Goal: Check status: Check status

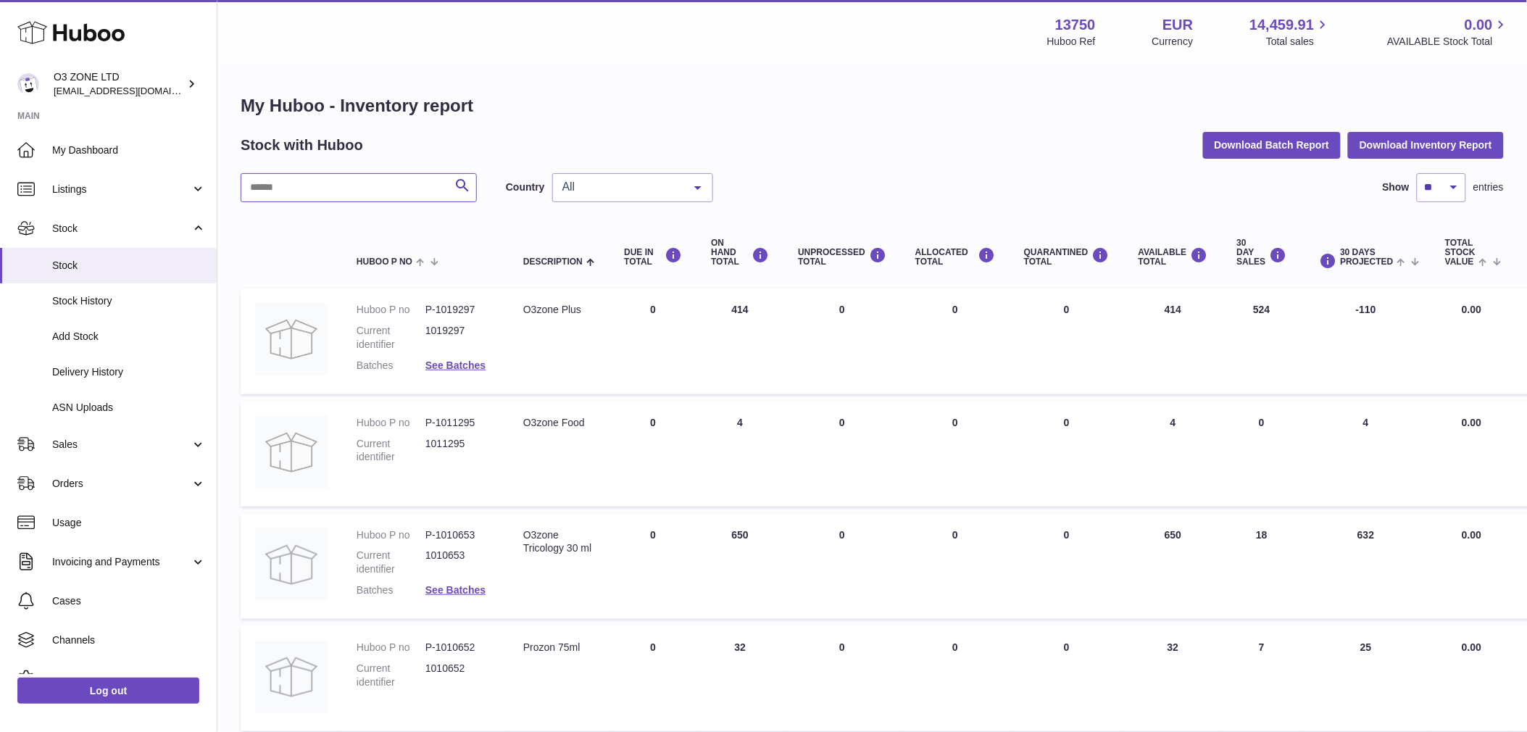
click at [315, 185] on input "text" at bounding box center [359, 187] width 236 height 29
click at [81, 440] on span "Sales" at bounding box center [121, 445] width 138 height 14
click at [74, 479] on span "Sales" at bounding box center [129, 482] width 154 height 14
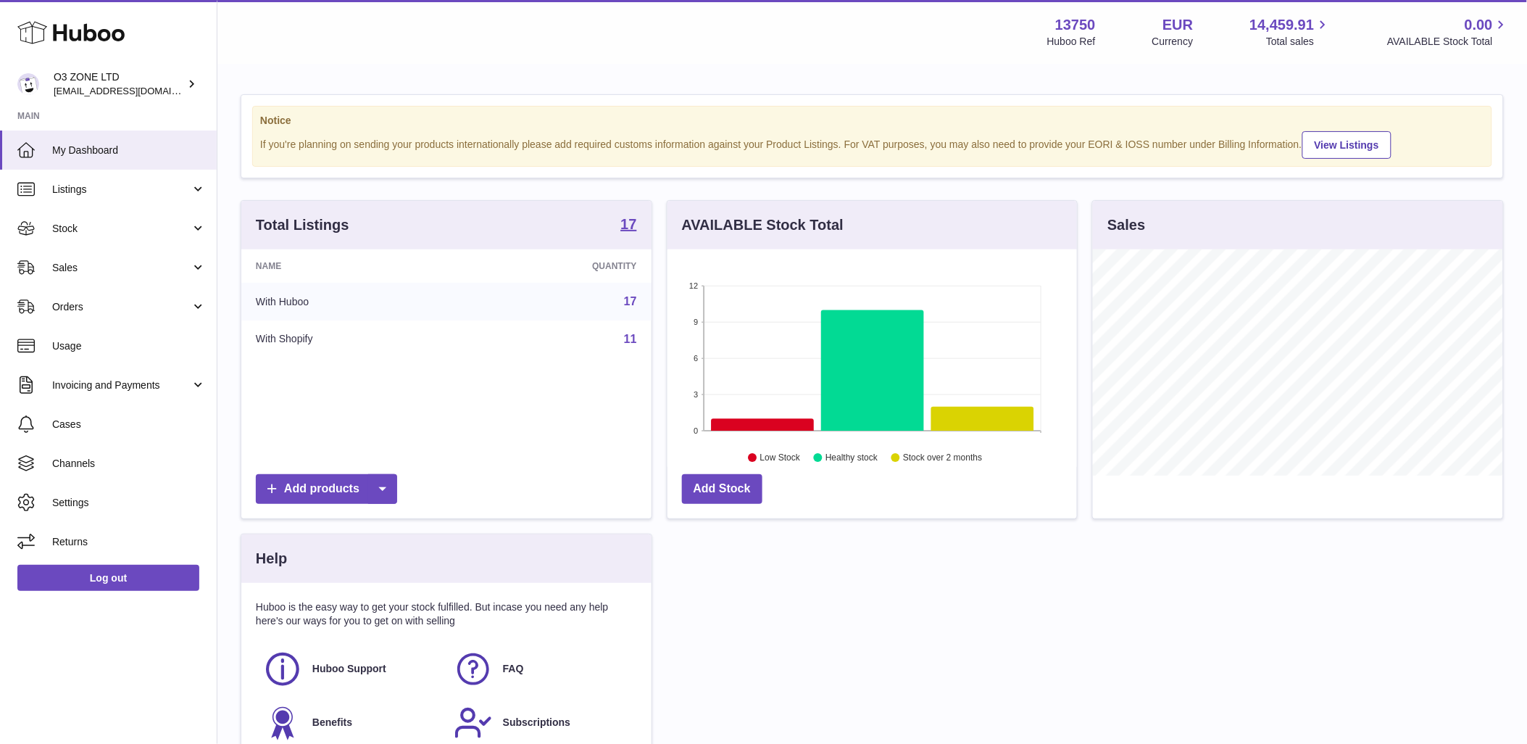
scroll to position [226, 410]
click at [112, 273] on link "Sales" at bounding box center [108, 267] width 217 height 39
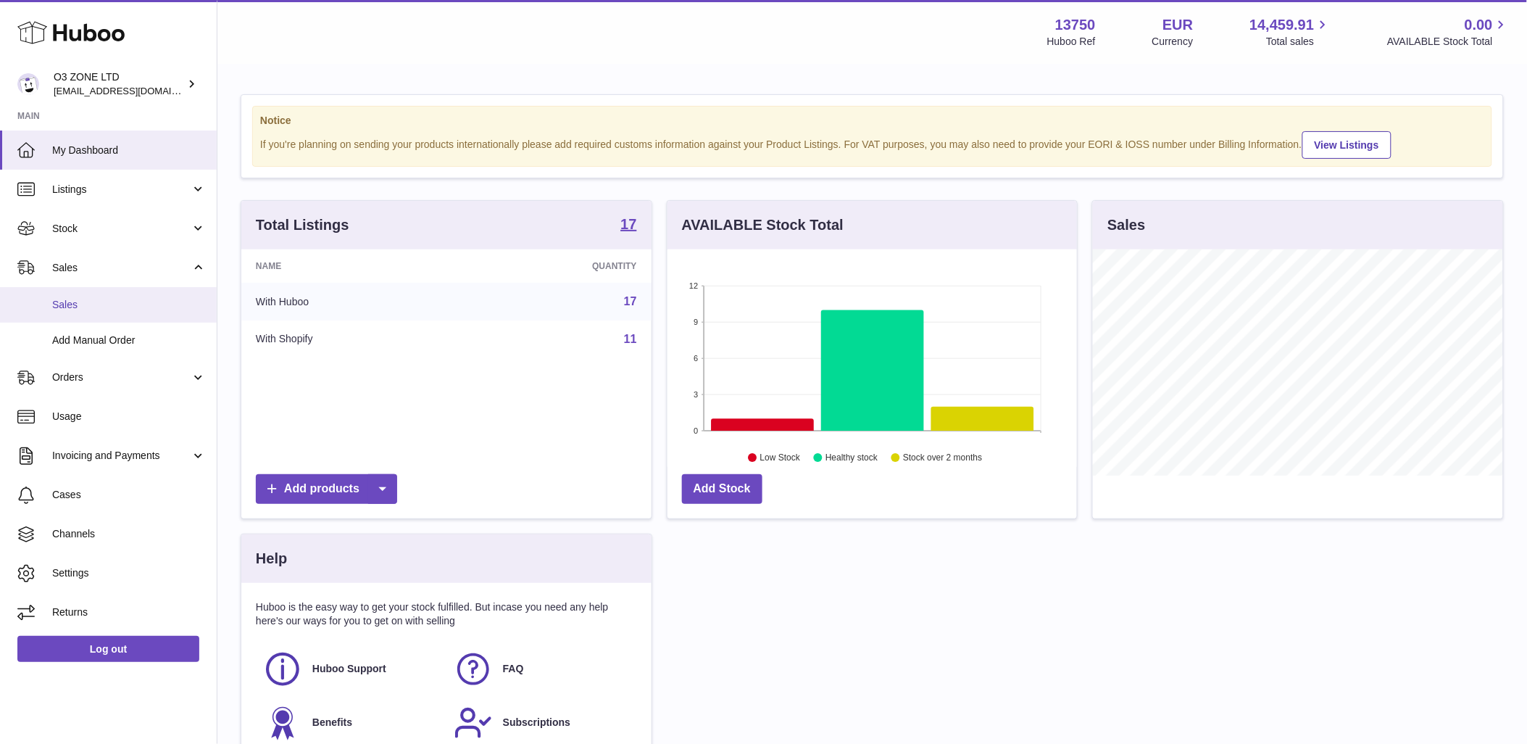
click at [86, 299] on span "Sales" at bounding box center [129, 305] width 154 height 14
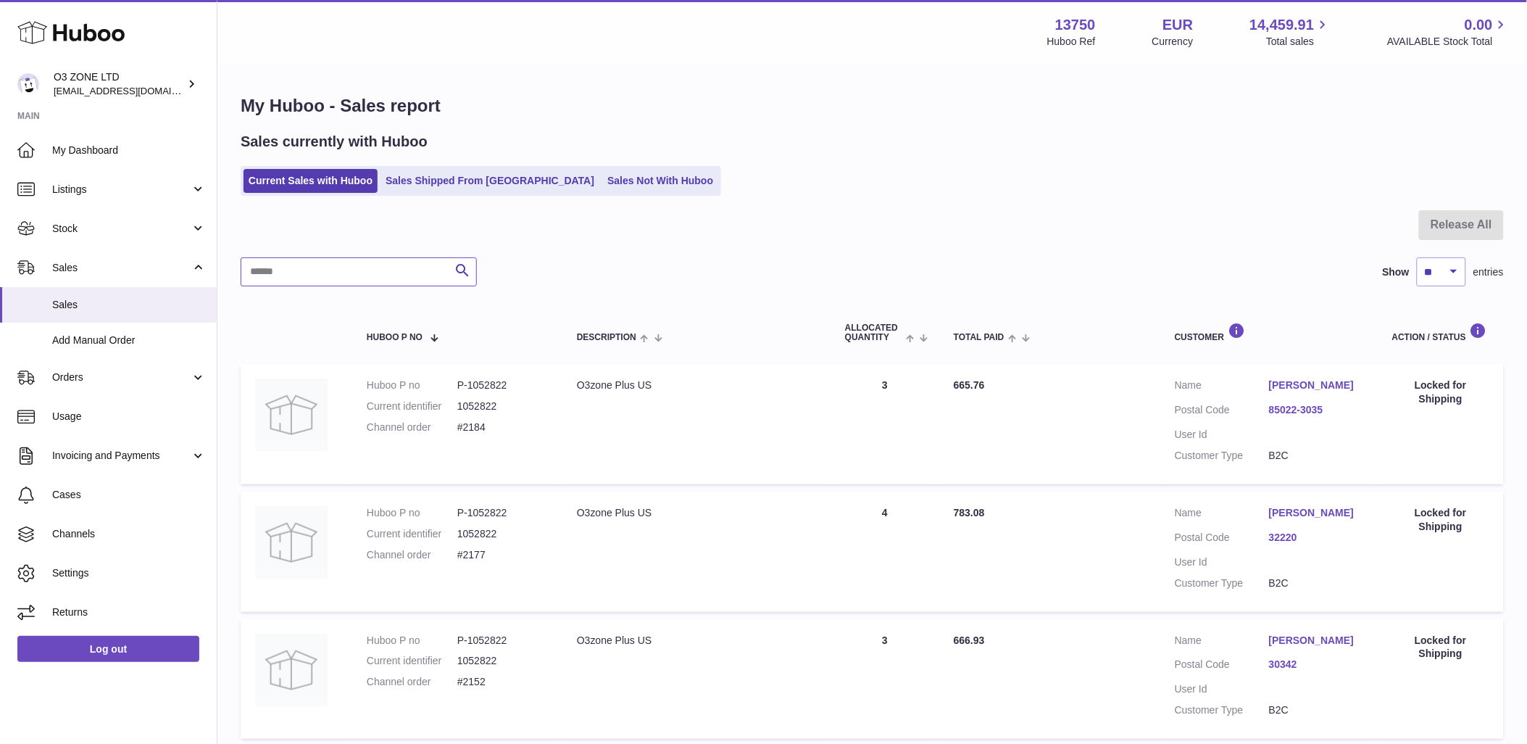
click at [294, 263] on input "text" at bounding box center [359, 271] width 236 height 29
paste input "**********"
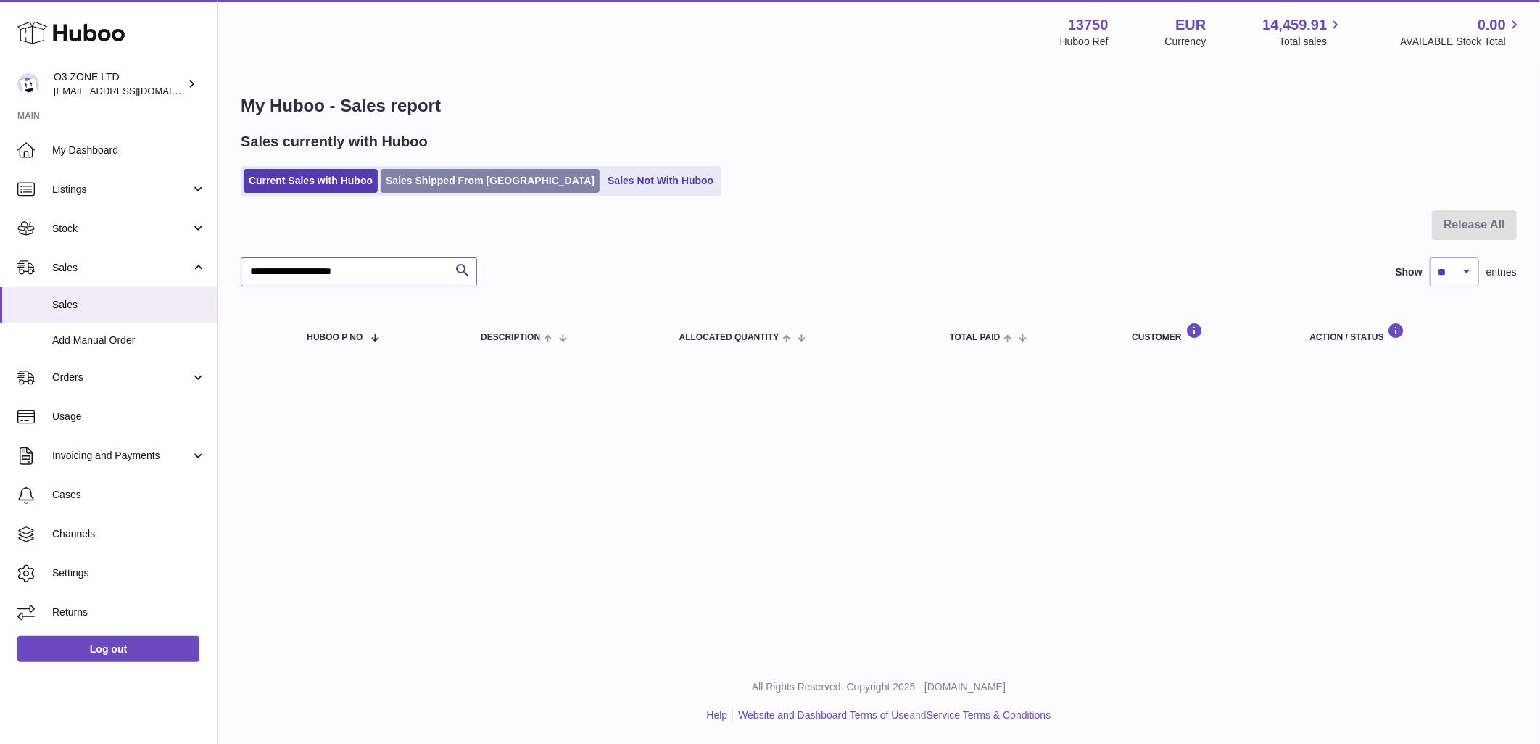
type input "**********"
click at [458, 175] on link "Sales Shipped From [GEOGRAPHIC_DATA]" at bounding box center [490, 181] width 219 height 24
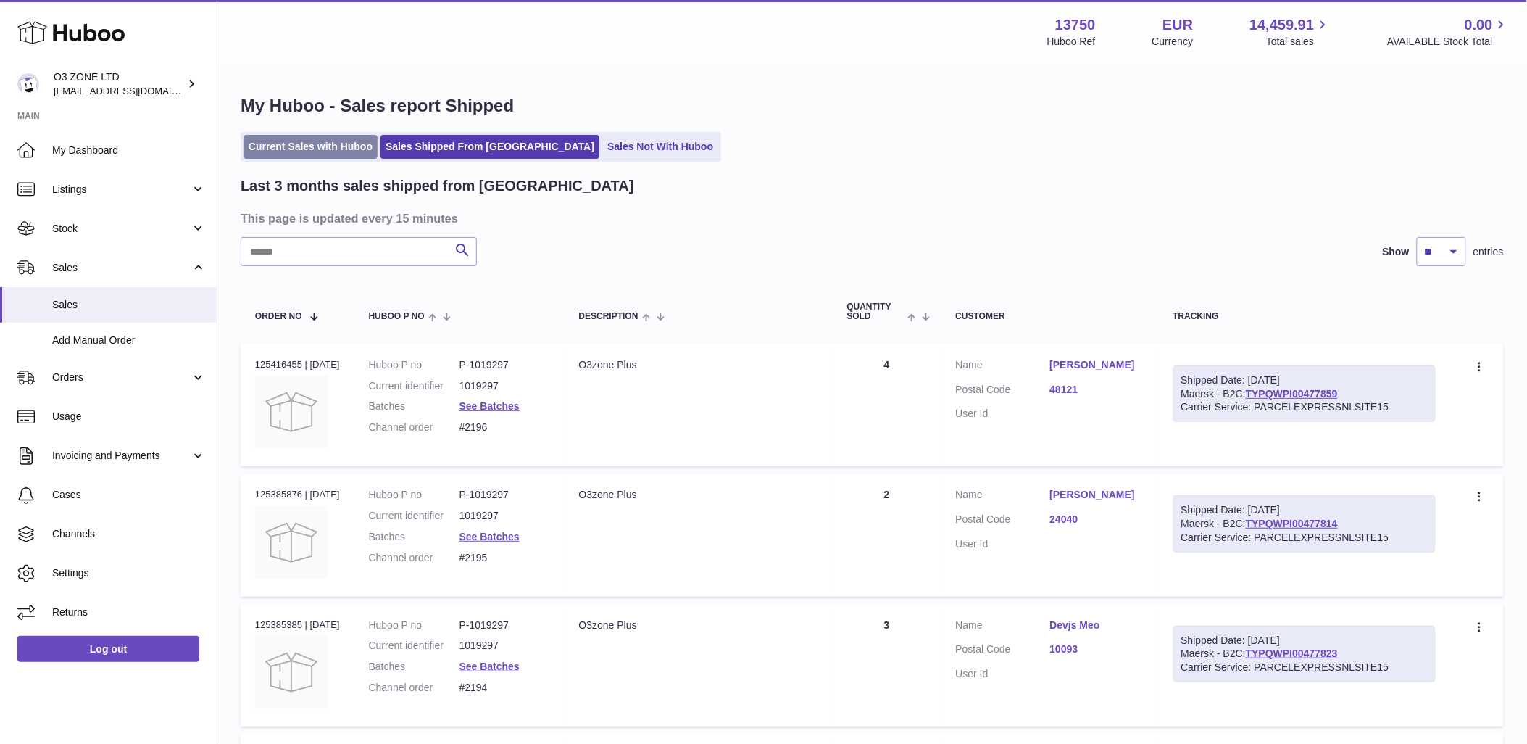
click at [323, 152] on link "Current Sales with Huboo" at bounding box center [311, 147] width 134 height 24
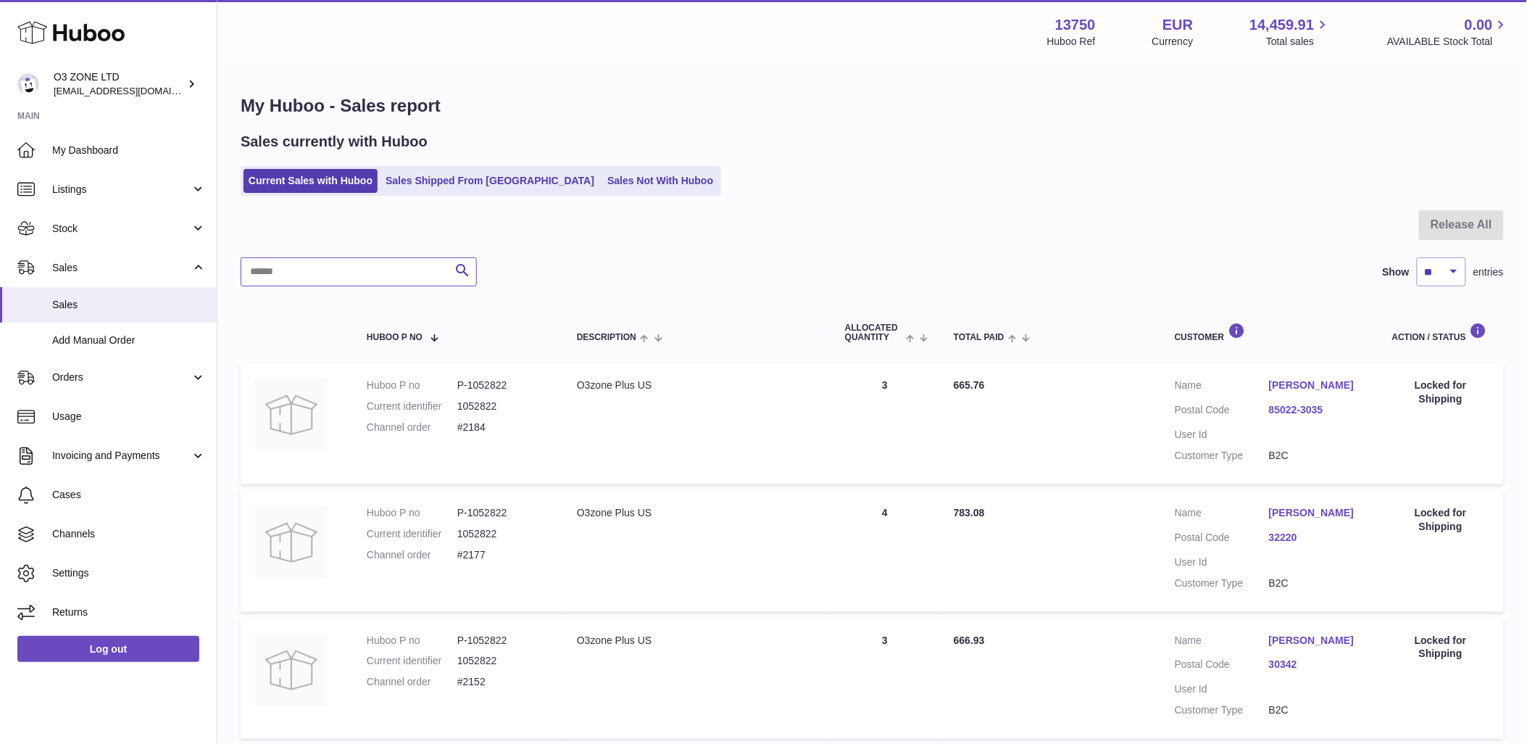
click at [321, 265] on input "text" at bounding box center [359, 271] width 236 height 29
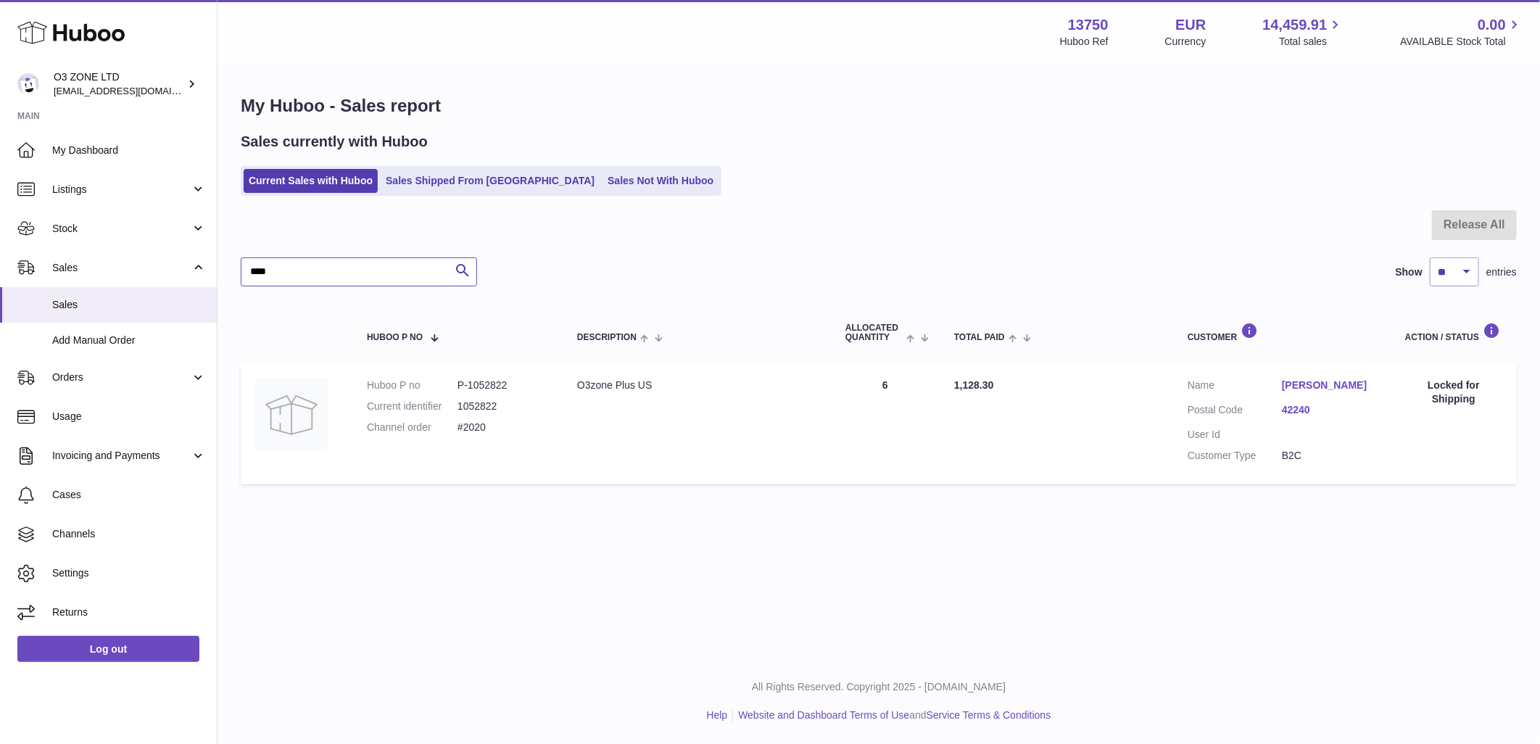
type input "****"
click at [1424, 381] on div "Locked for Shipping" at bounding box center [1453, 392] width 97 height 28
click at [1329, 383] on link "[PERSON_NAME]" at bounding box center [1329, 385] width 94 height 14
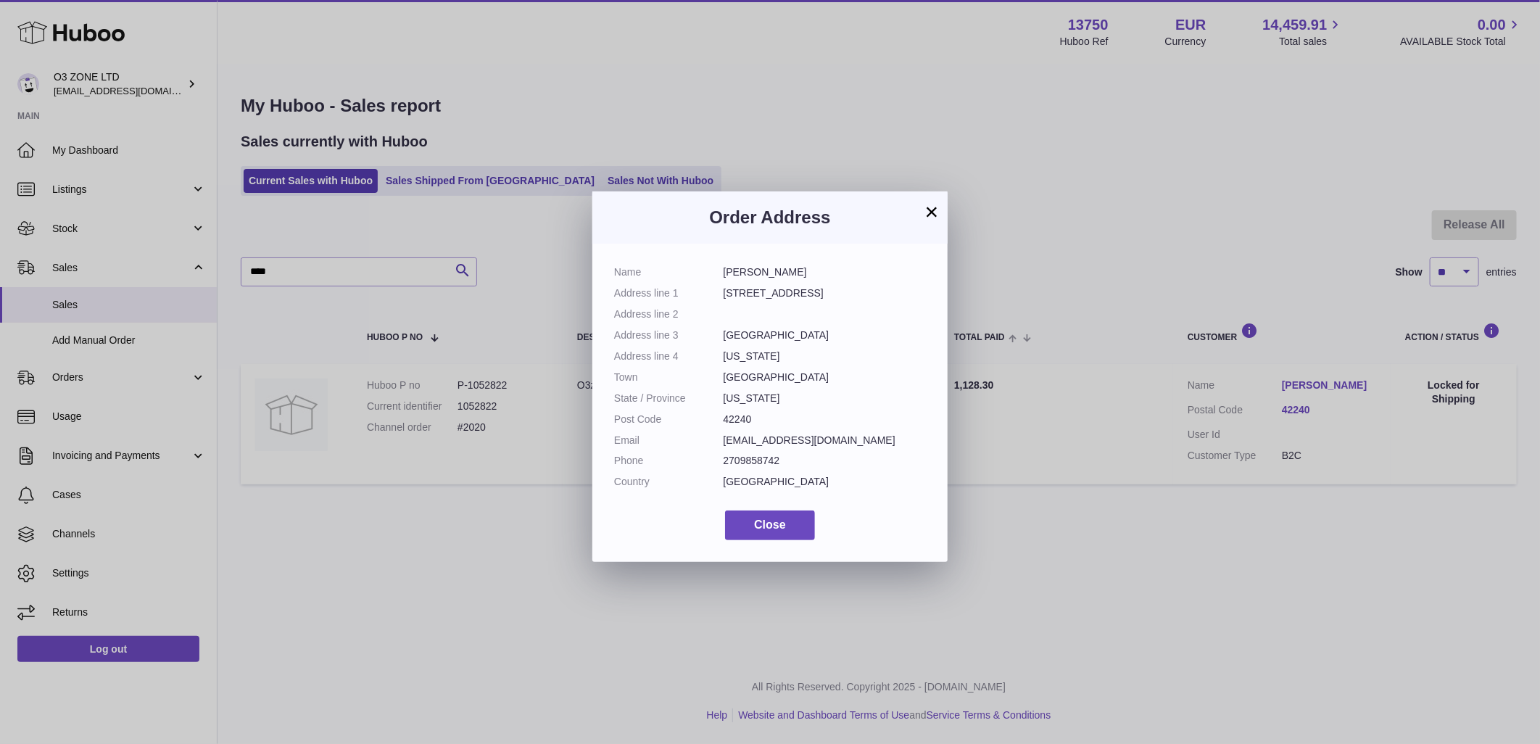
scroll to position [22, 0]
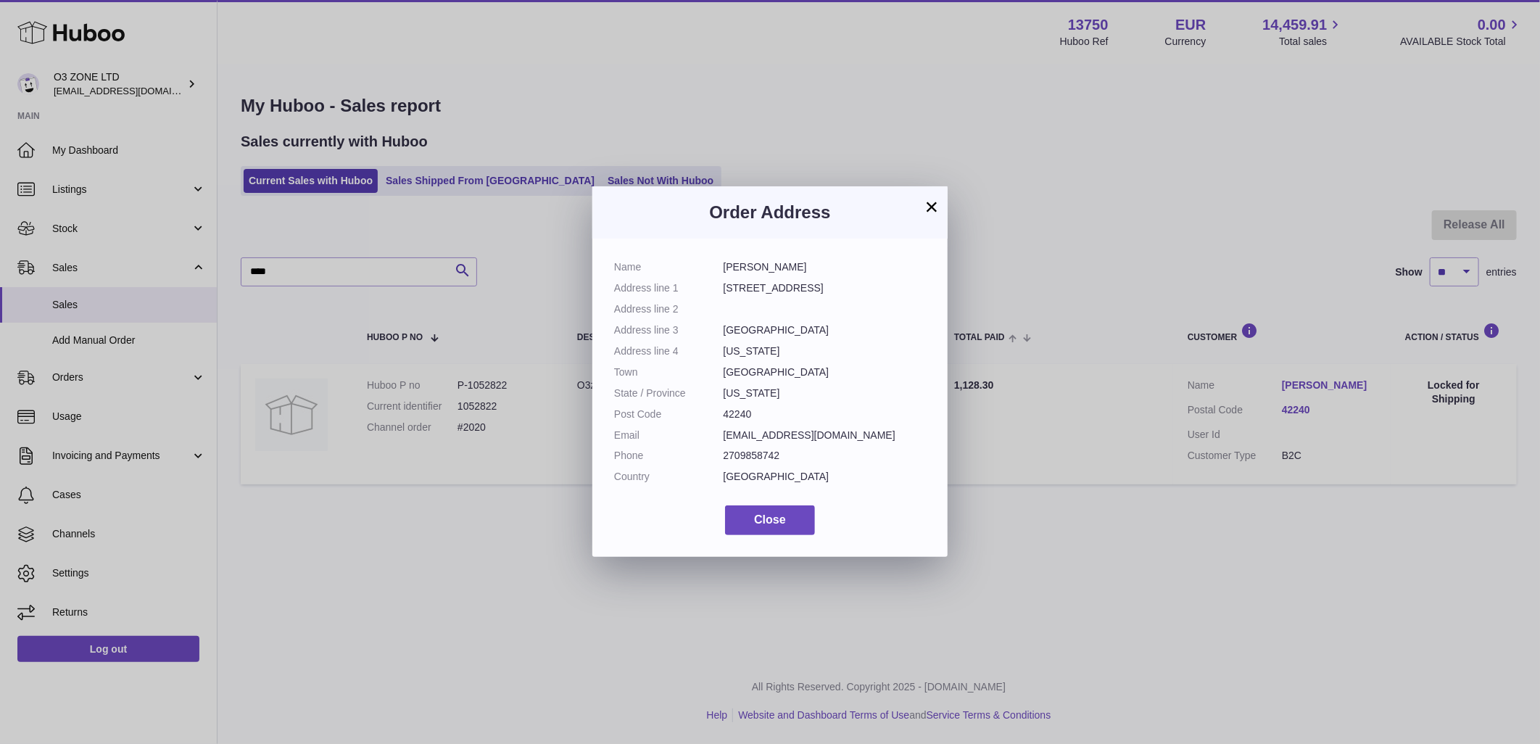
click at [929, 207] on button "×" at bounding box center [931, 206] width 17 height 17
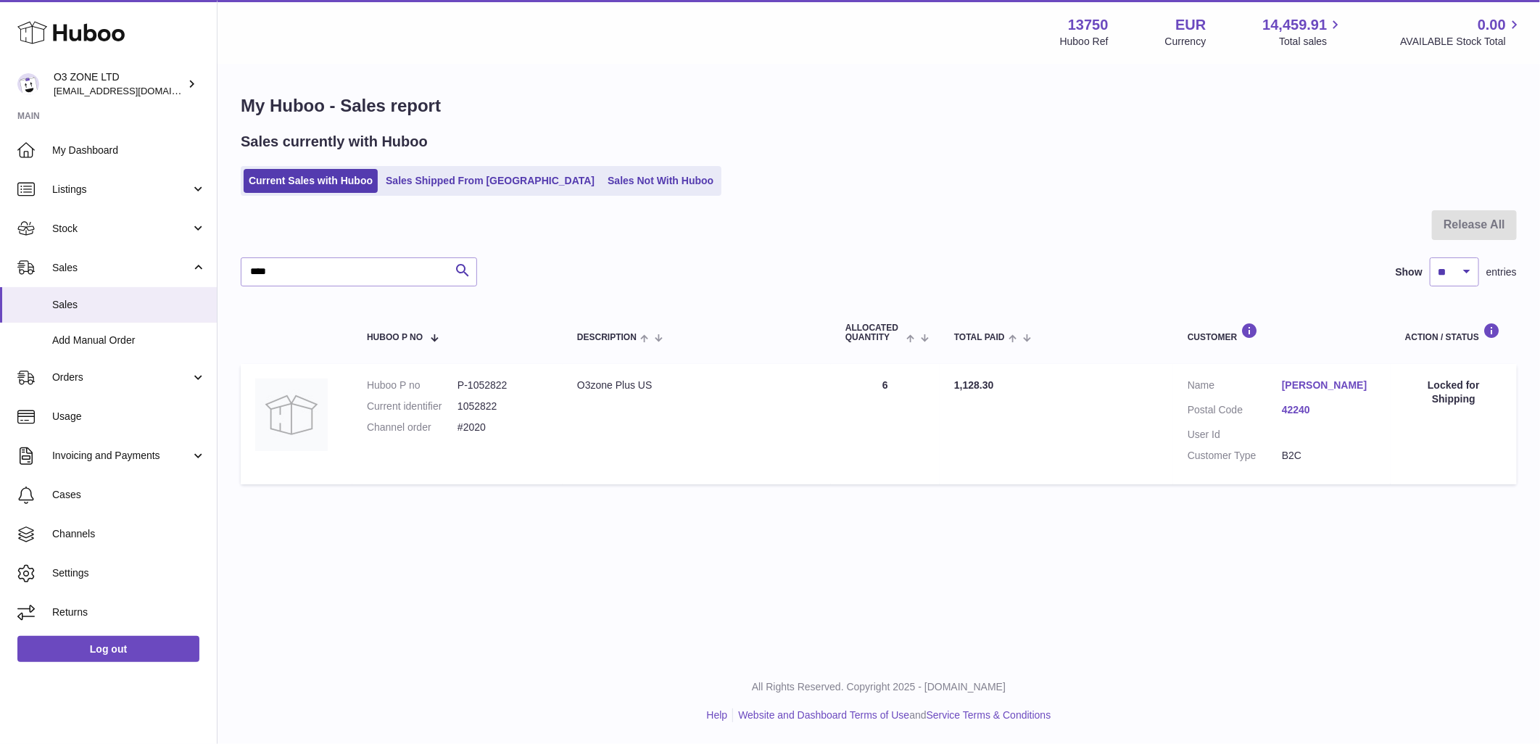
scroll to position [0, 0]
click at [287, 183] on link "Current Sales with Huboo" at bounding box center [311, 181] width 134 height 24
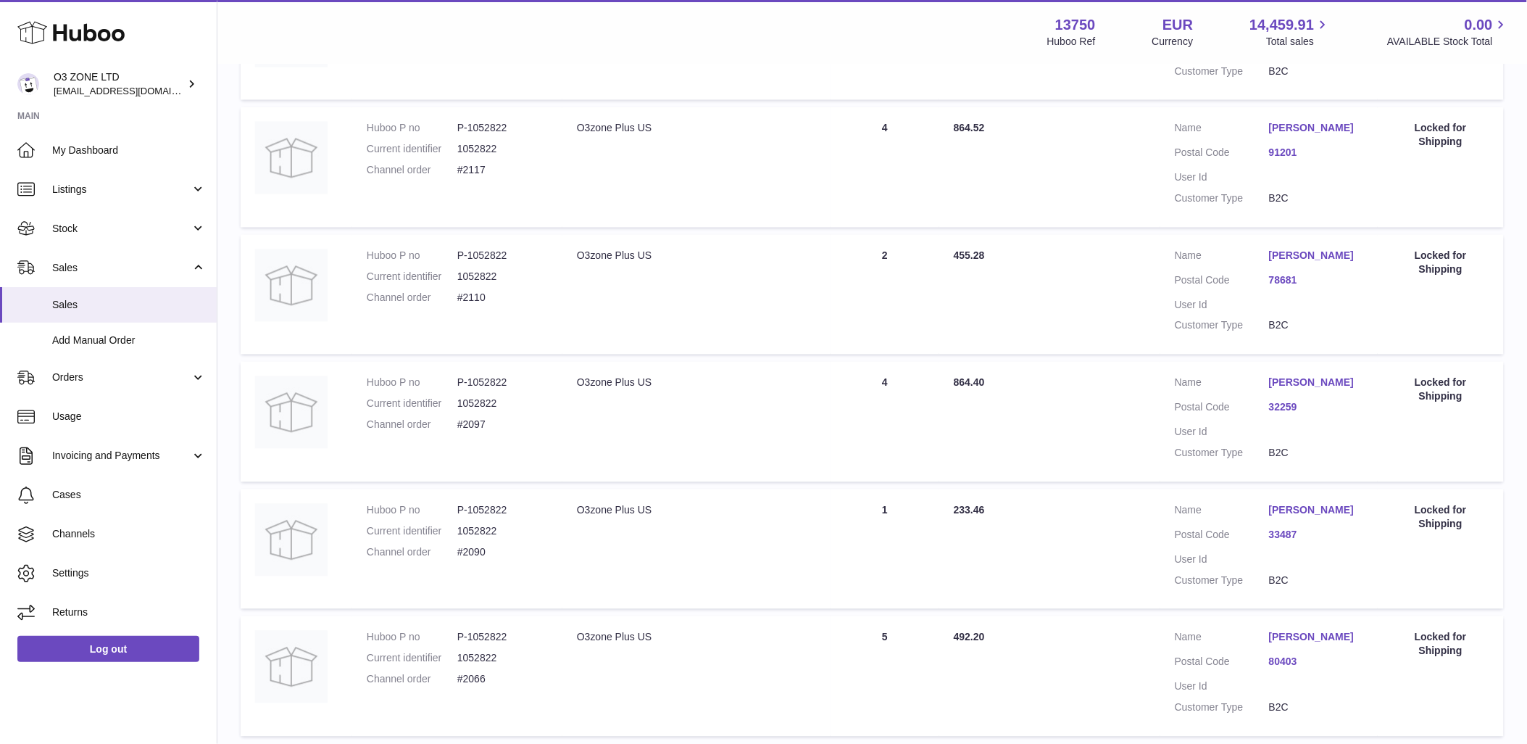
scroll to position [1044, 0]
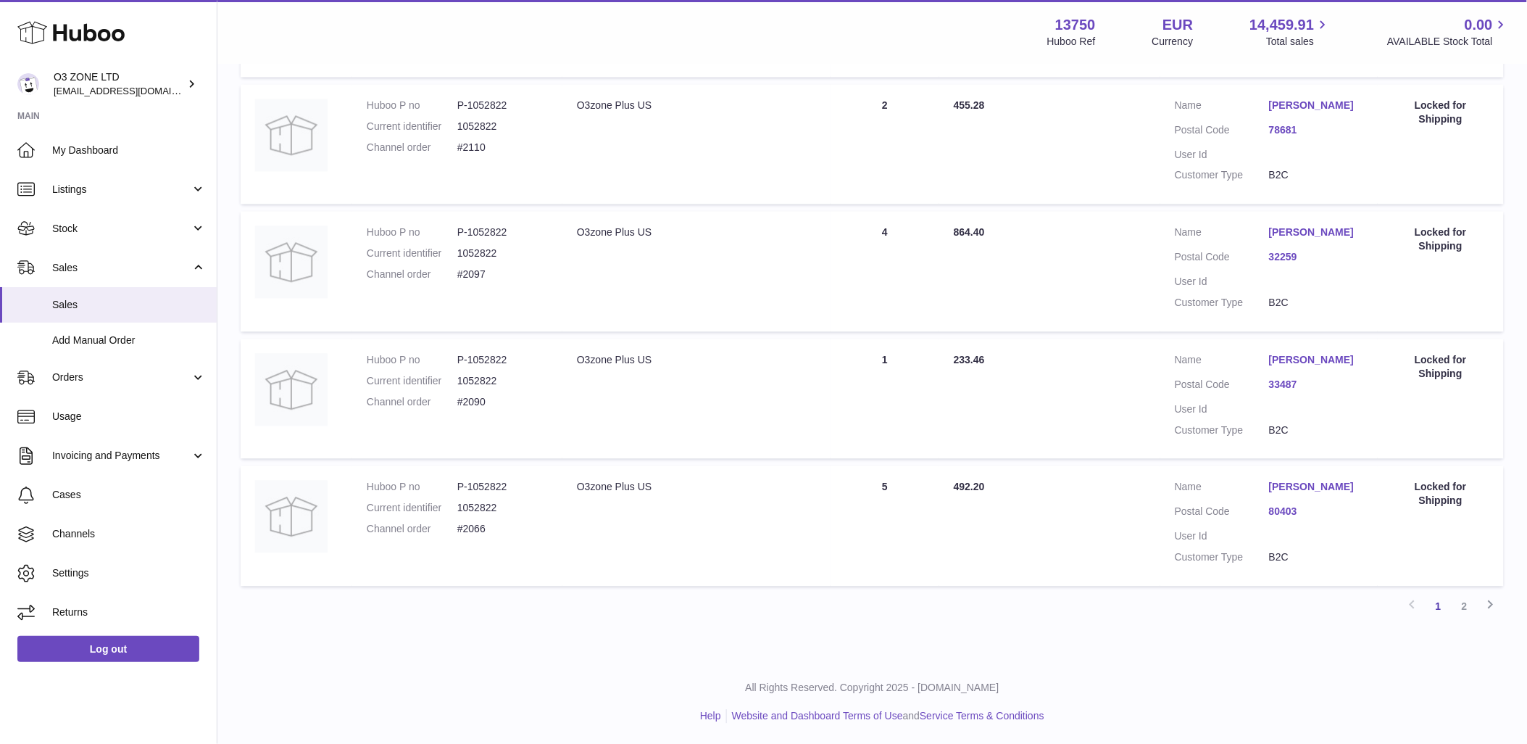
click at [1460, 602] on link "2" at bounding box center [1465, 606] width 26 height 26
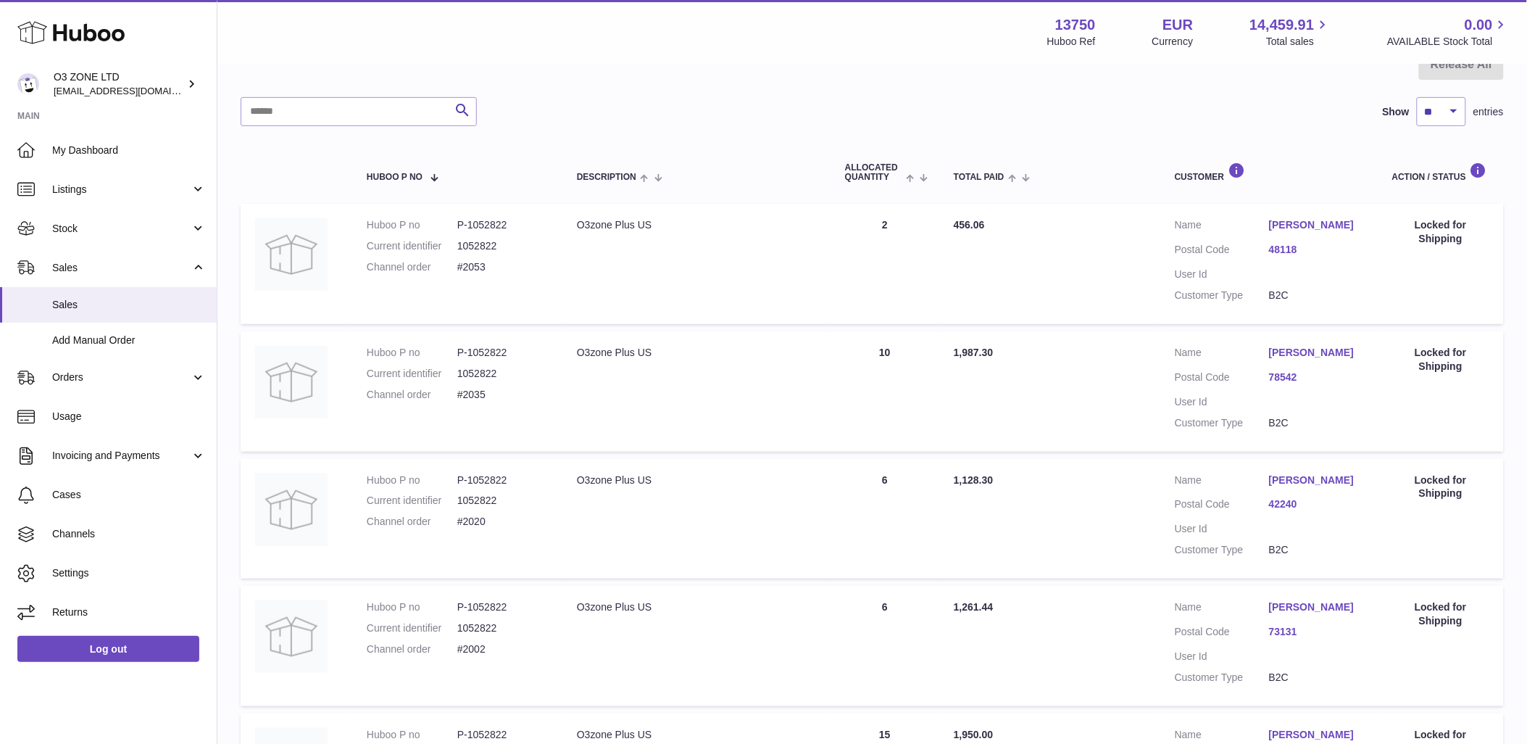
scroll to position [407, 0]
